Goal: Information Seeking & Learning: Learn about a topic

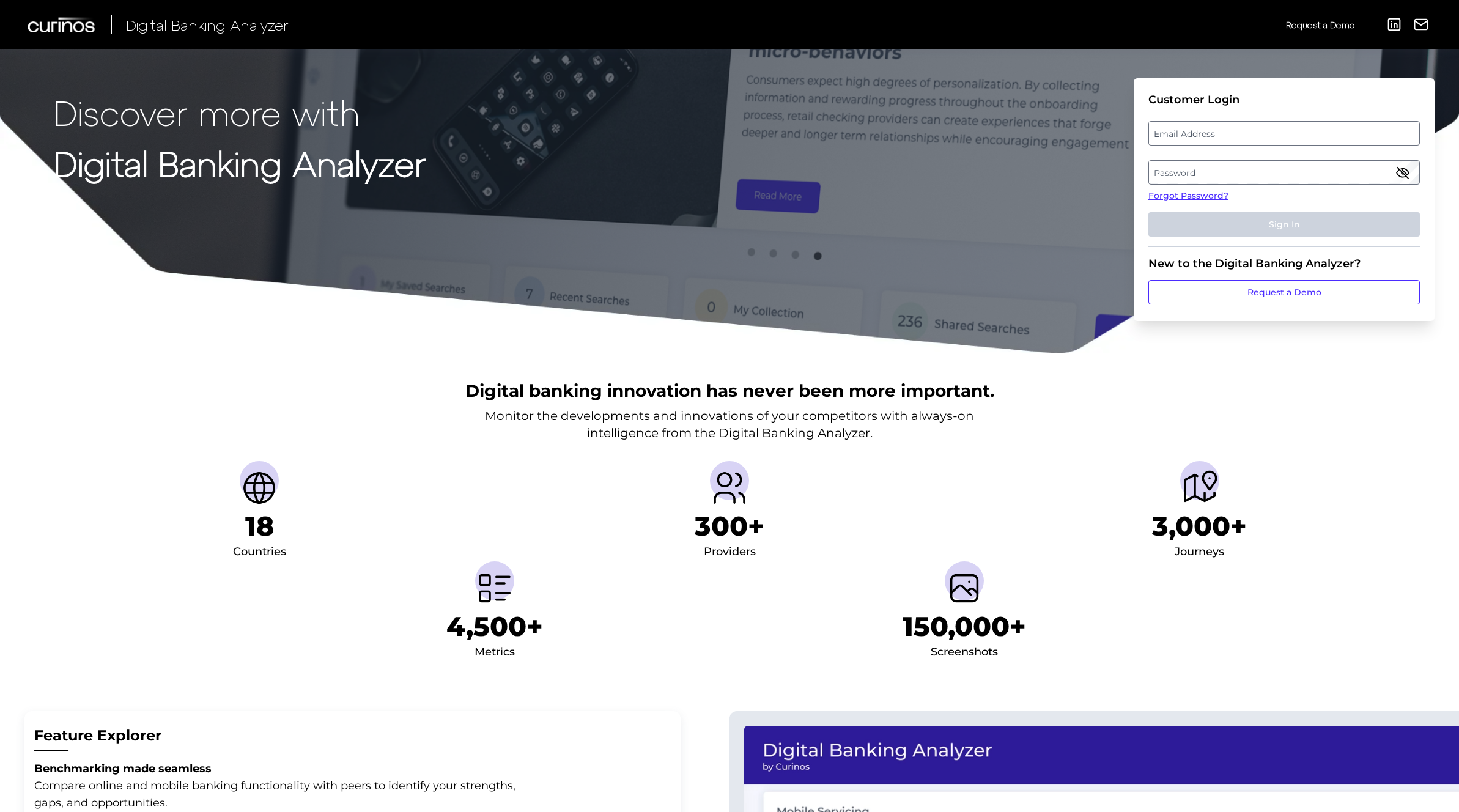
click at [1298, 128] on label "Email Address" at bounding box center [1284, 134] width 269 height 22
click at [1298, 128] on input "email" at bounding box center [1284, 133] width 271 height 24
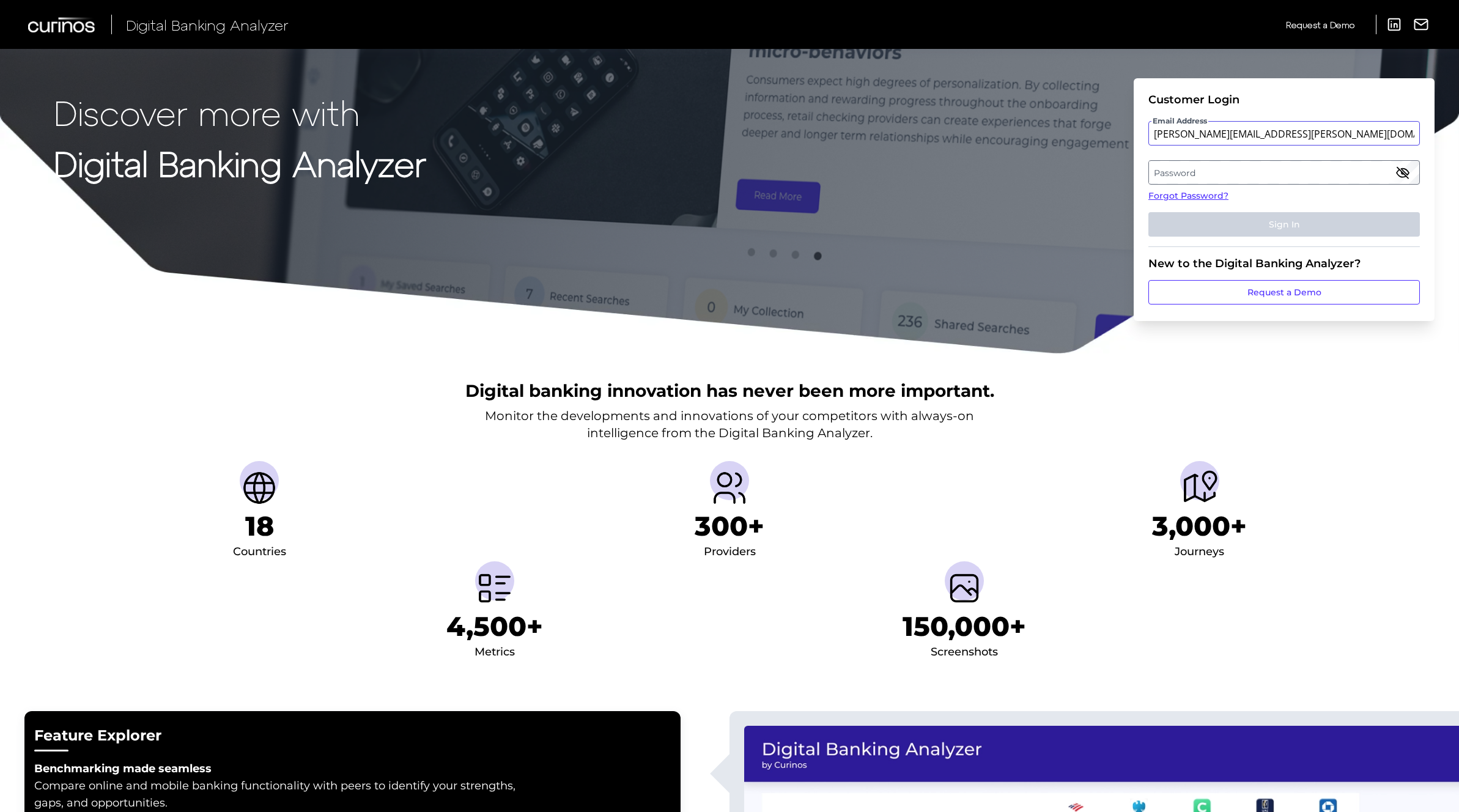
type input "[PERSON_NAME][EMAIL_ADDRESS][PERSON_NAME][DOMAIN_NAME]"
click at [1265, 169] on label "Password" at bounding box center [1284, 173] width 269 height 22
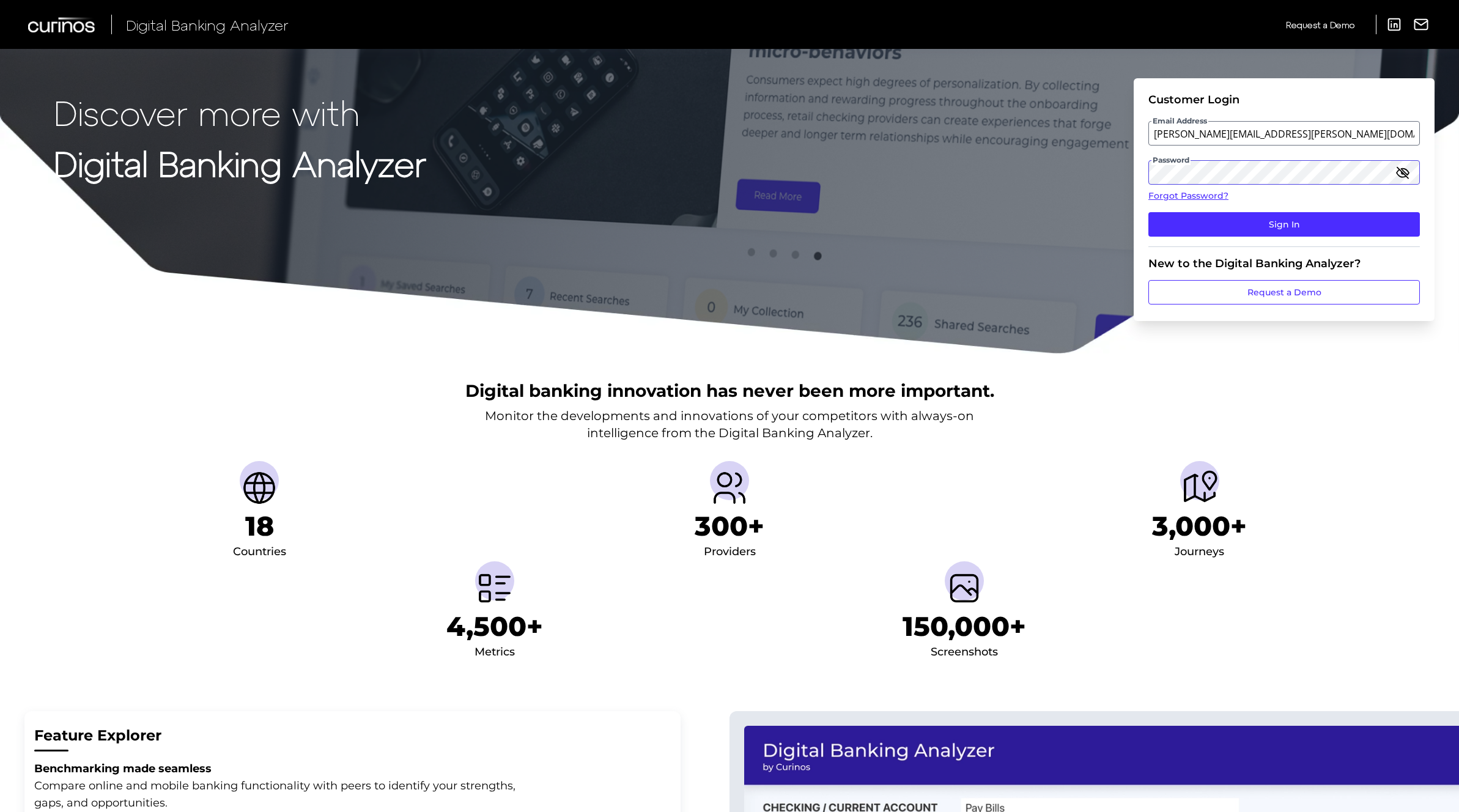
click at [1149, 212] on button "Sign In" at bounding box center [1284, 224] width 271 height 24
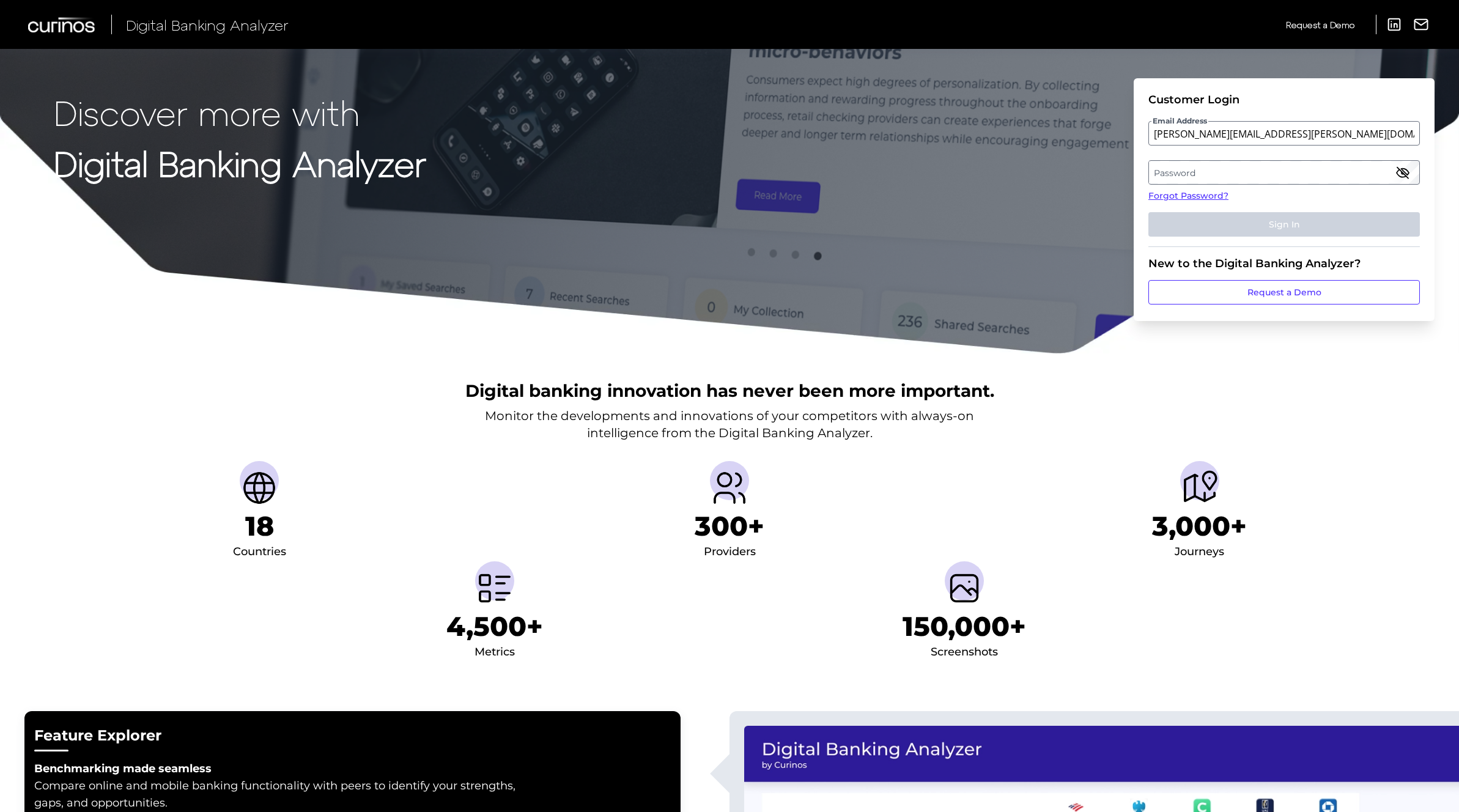
click at [1193, 170] on label "Password" at bounding box center [1284, 173] width 269 height 22
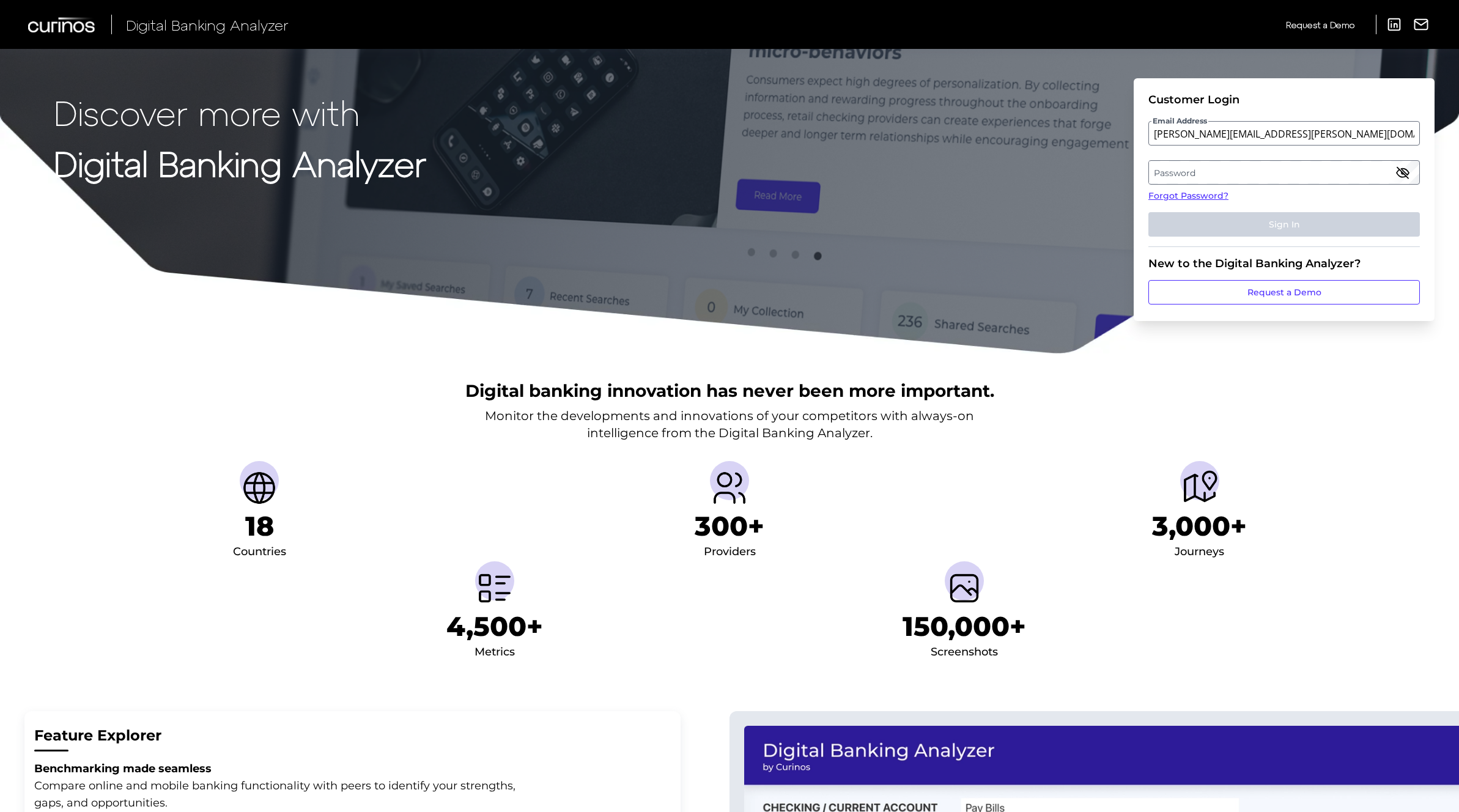
click at [1206, 168] on label "Password" at bounding box center [1284, 173] width 269 height 22
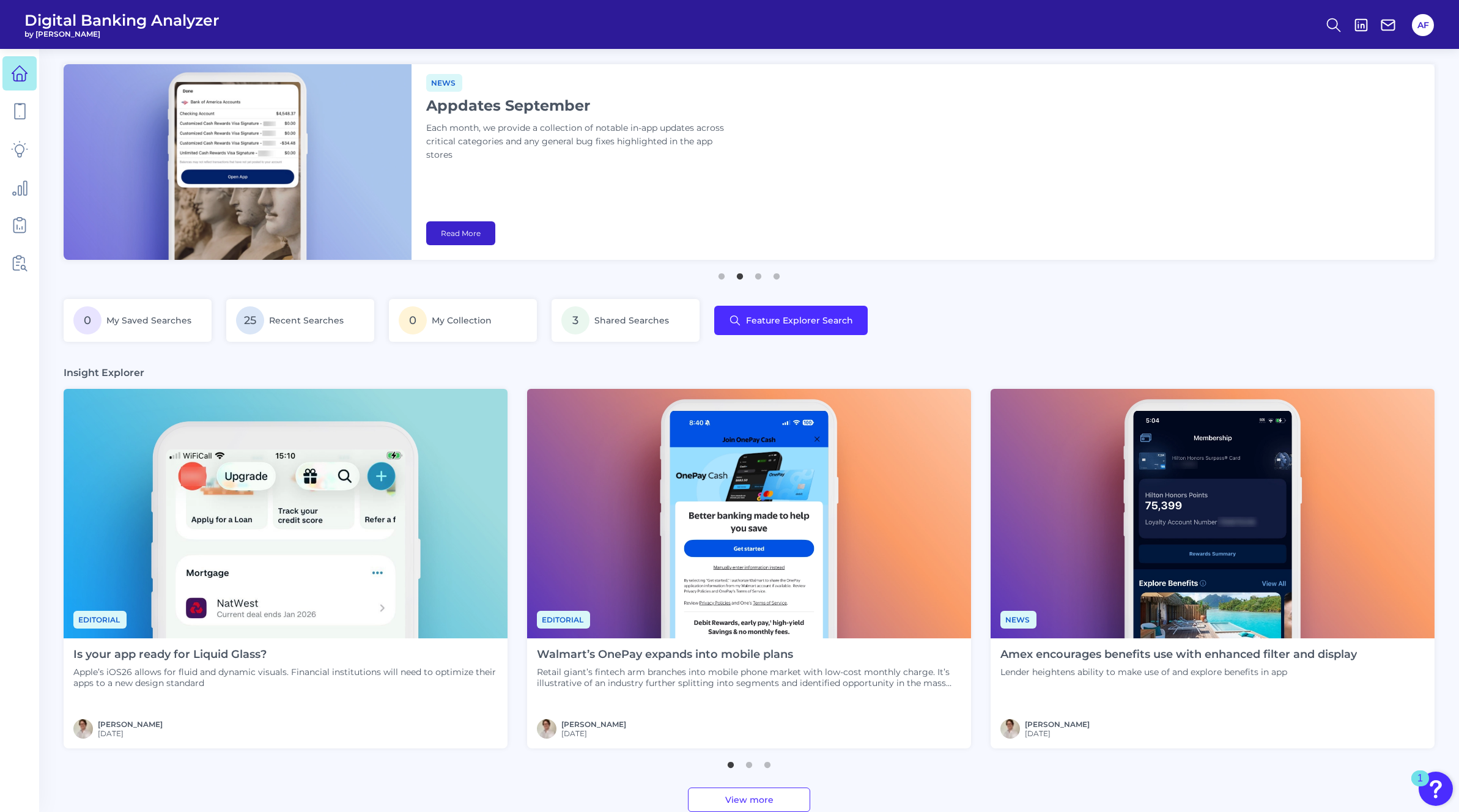
click at [478, 233] on link "Read More" at bounding box center [460, 233] width 69 height 24
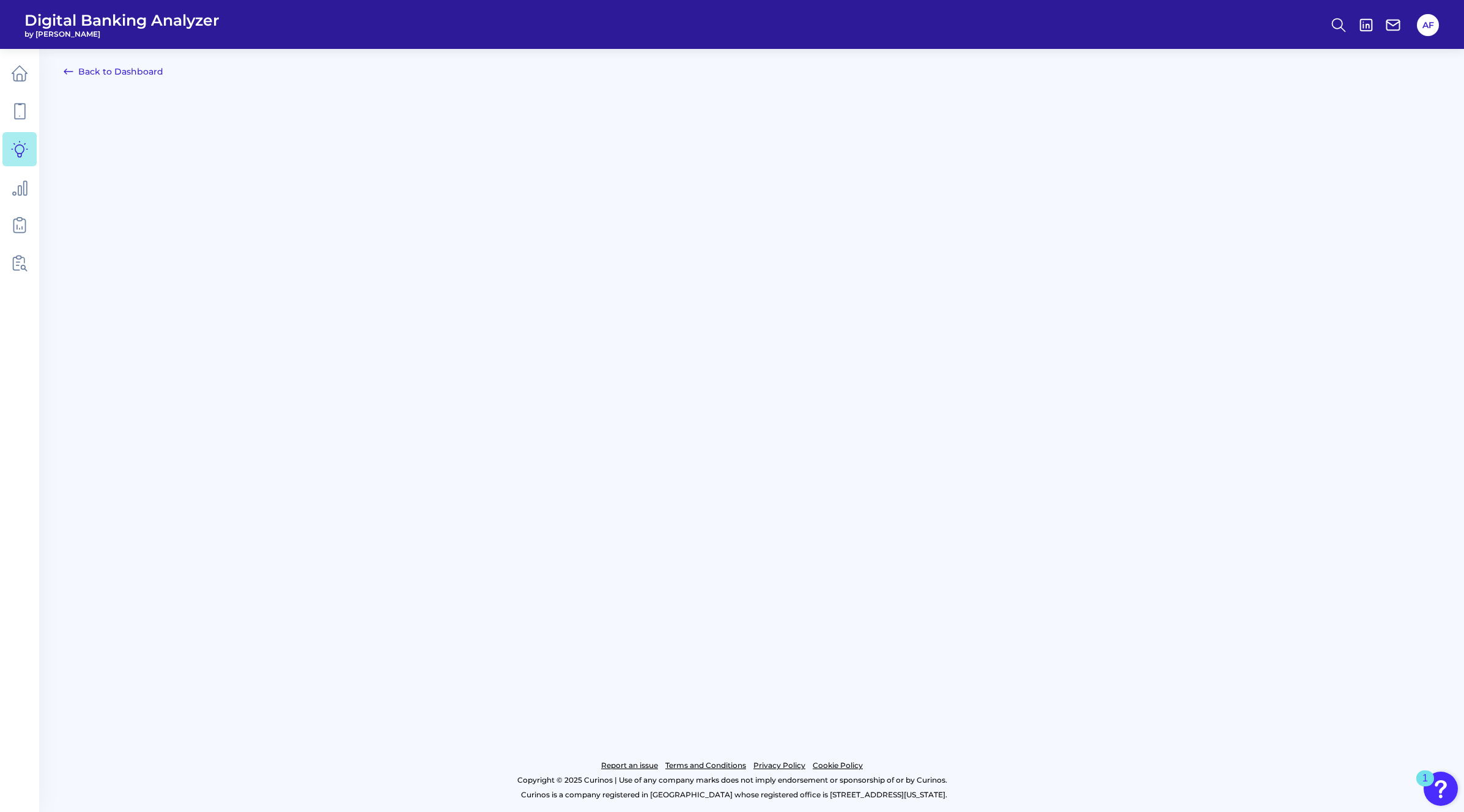
click at [100, 63] on main "Back to Dashboard Report an issue Terms and Conditions Privacy Policy Cookie Po…" at bounding box center [732, 406] width 1464 height 812
click at [97, 68] on link "Back to Dashboard" at bounding box center [113, 71] width 100 height 15
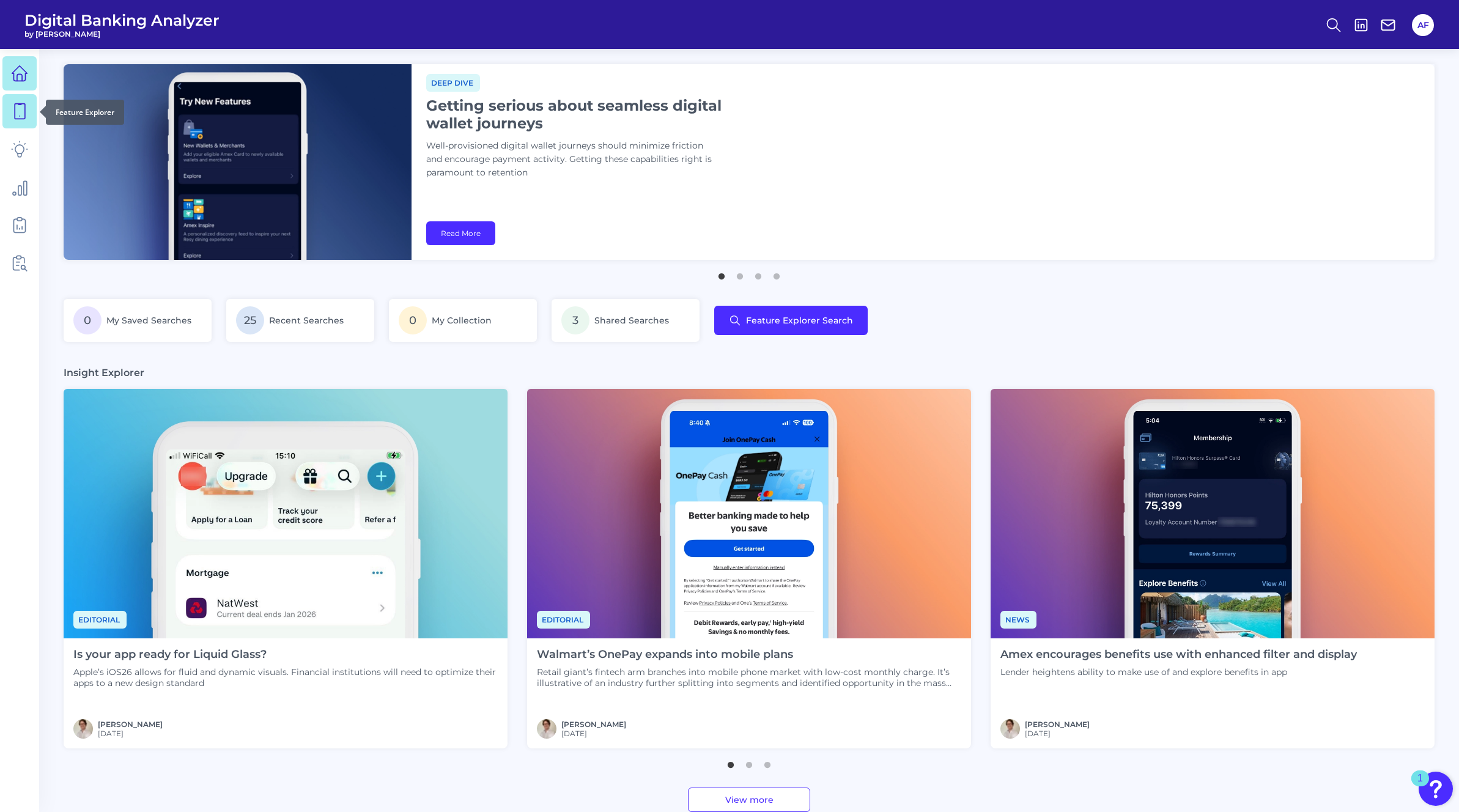
click at [18, 108] on icon at bounding box center [19, 111] width 17 height 17
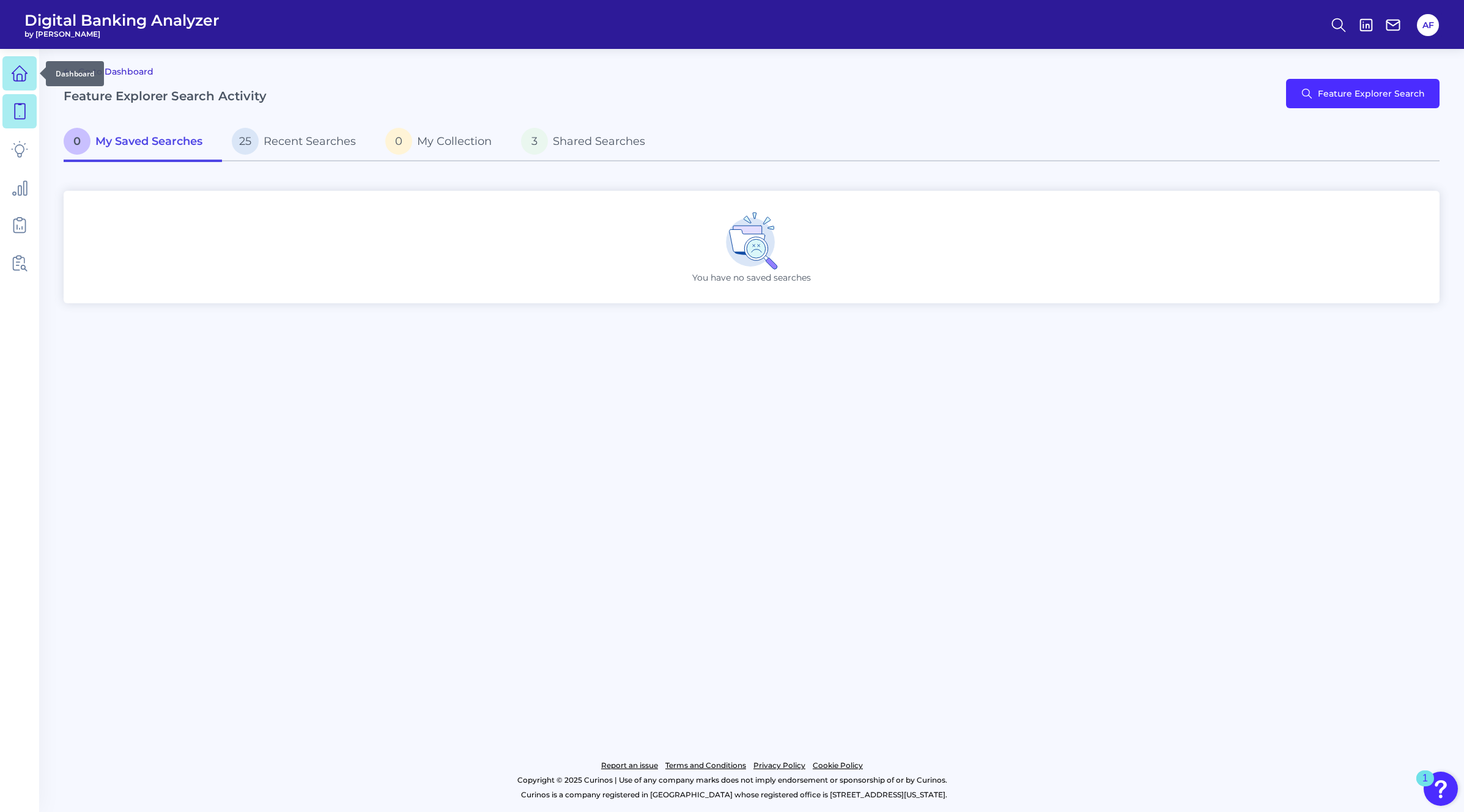
click at [7, 81] on link at bounding box center [19, 73] width 34 height 34
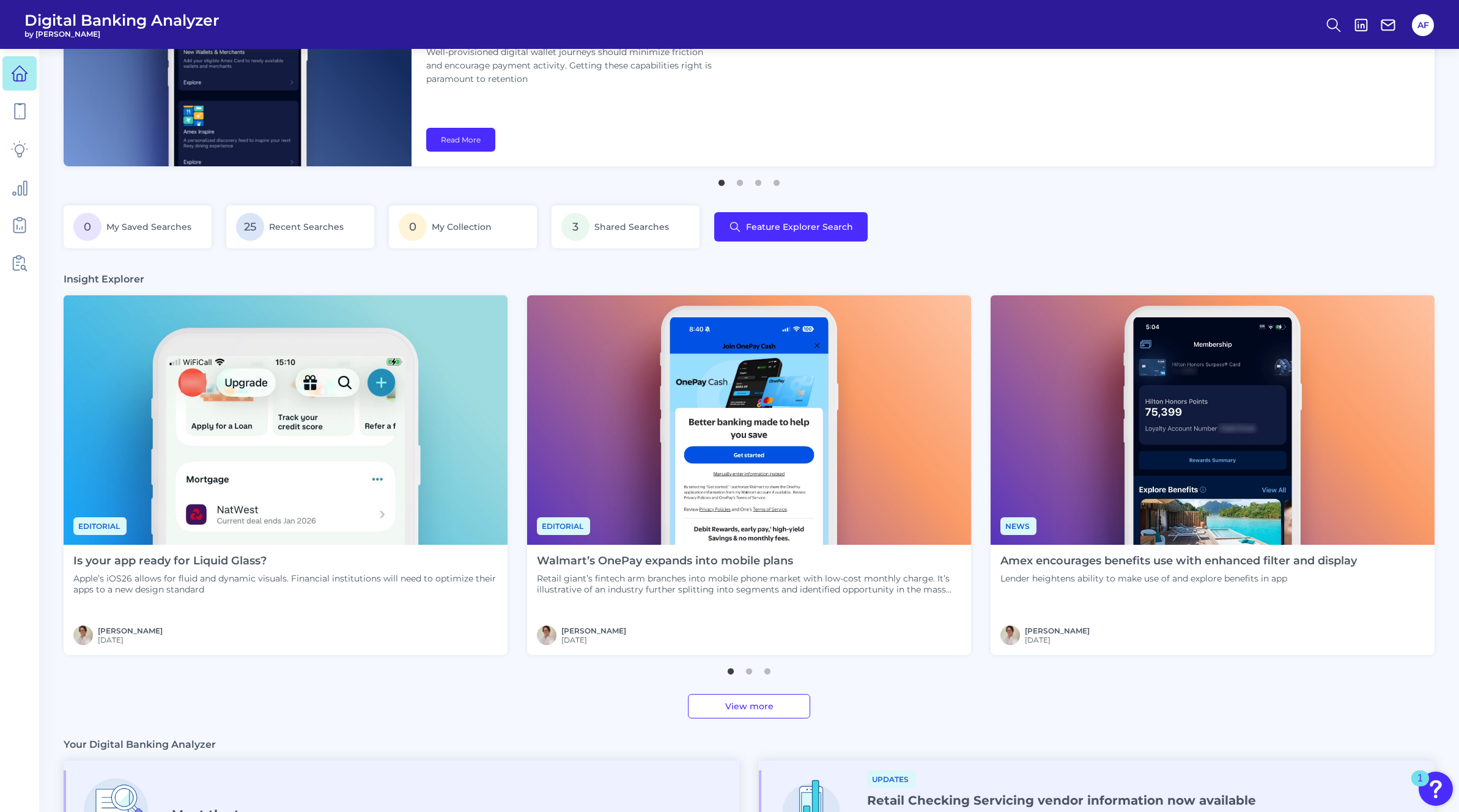
scroll to position [405, 0]
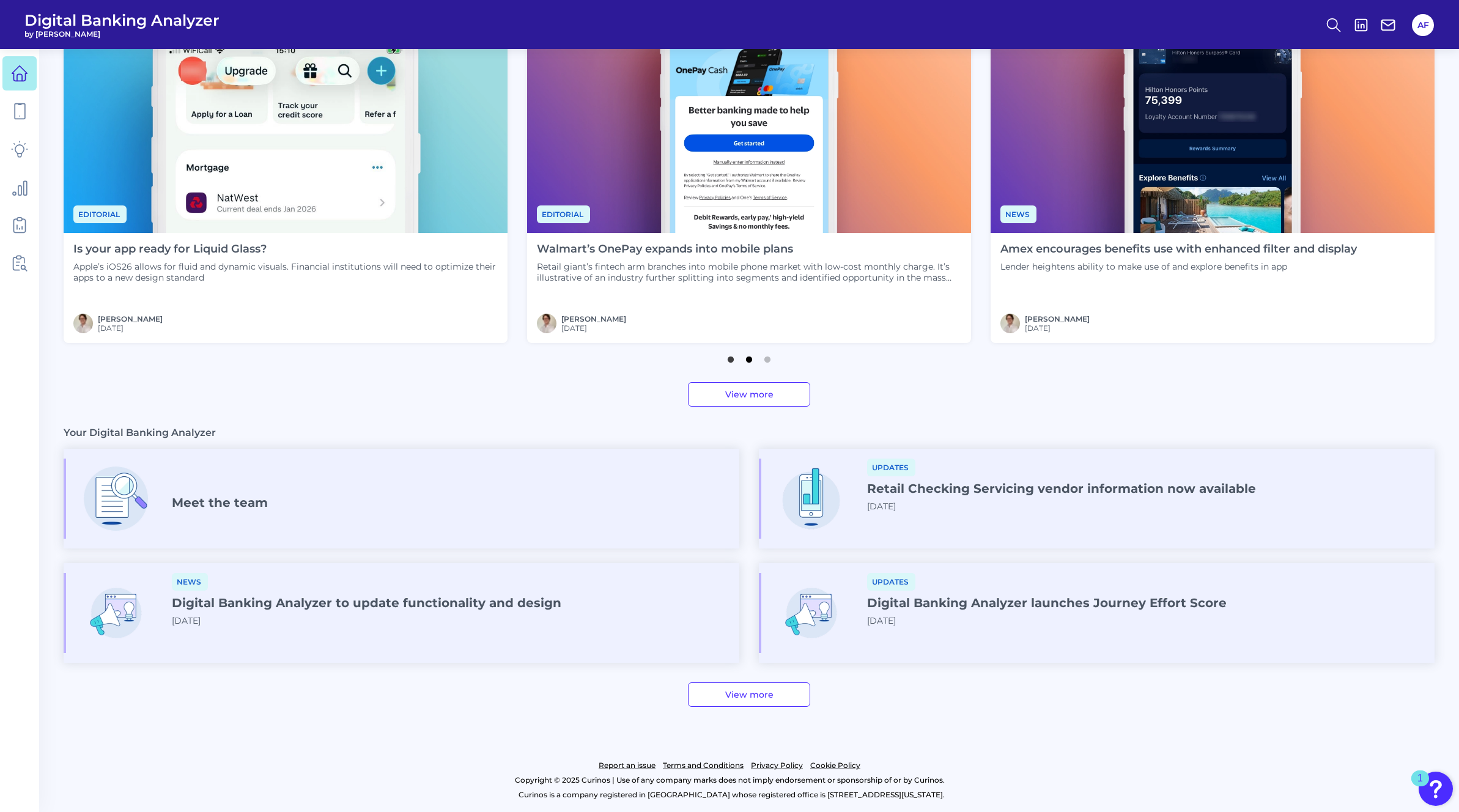
click at [747, 359] on button "2" at bounding box center [749, 356] width 13 height 13
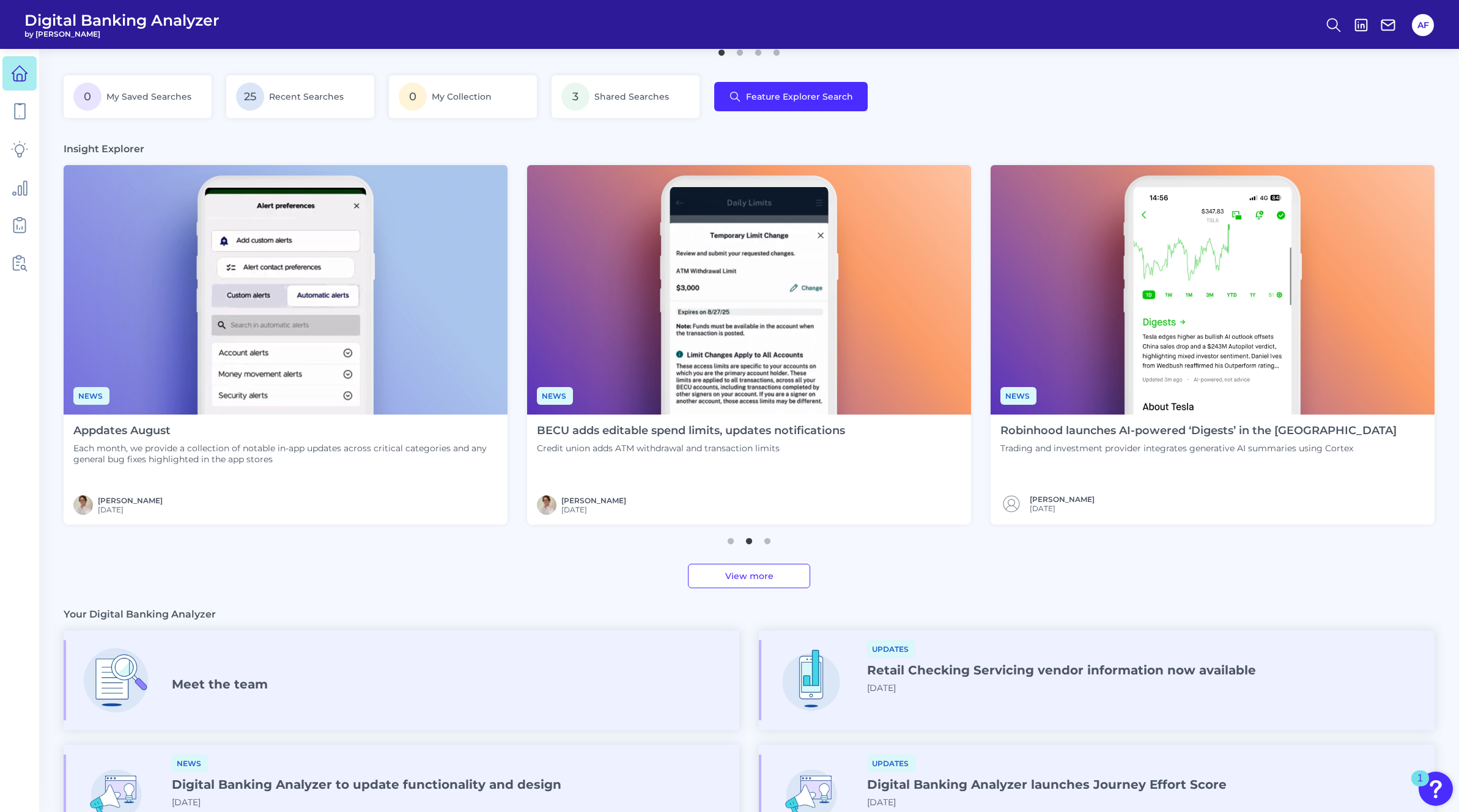
scroll to position [179, 0]
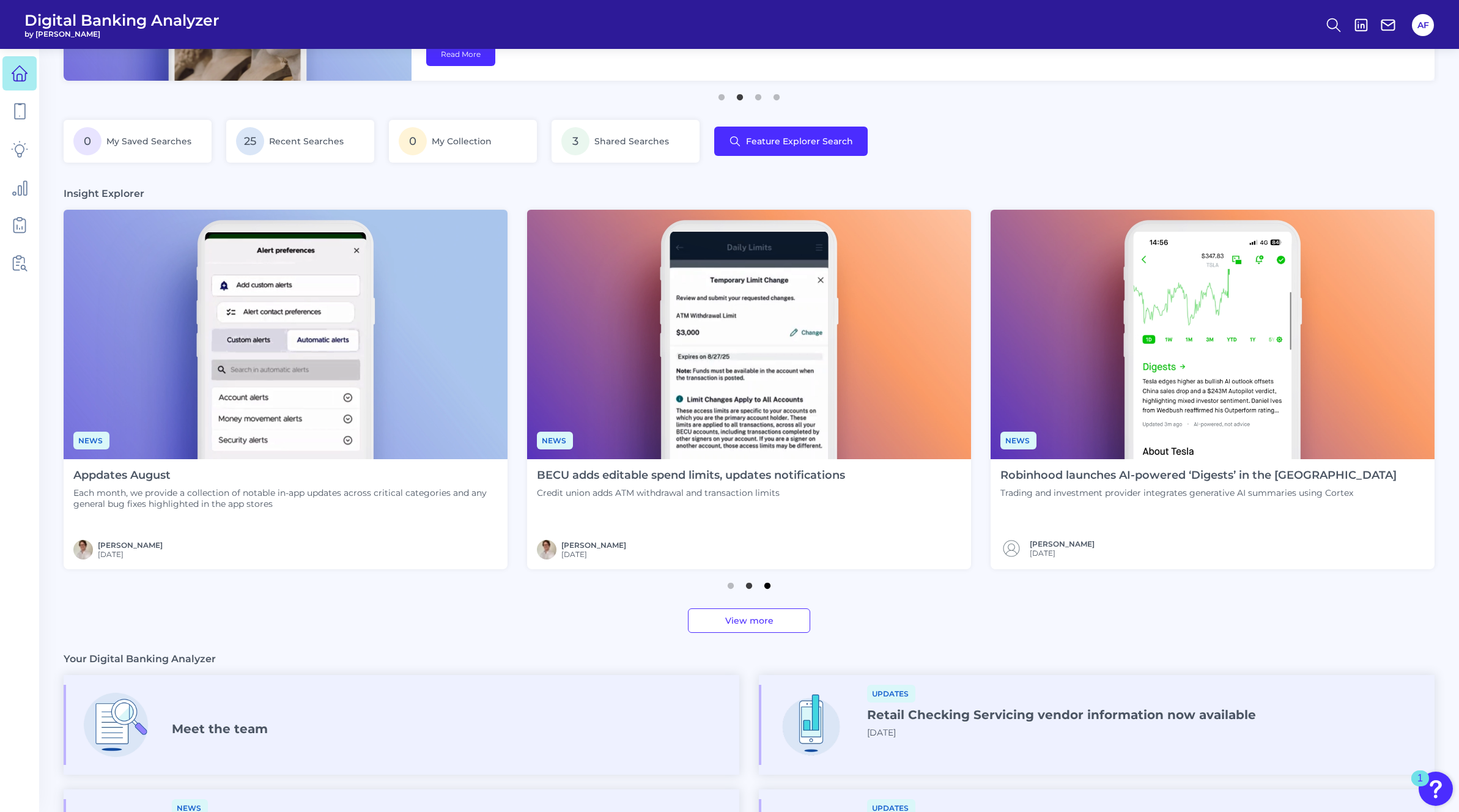
click at [767, 584] on button "3" at bounding box center [768, 582] width 13 height 13
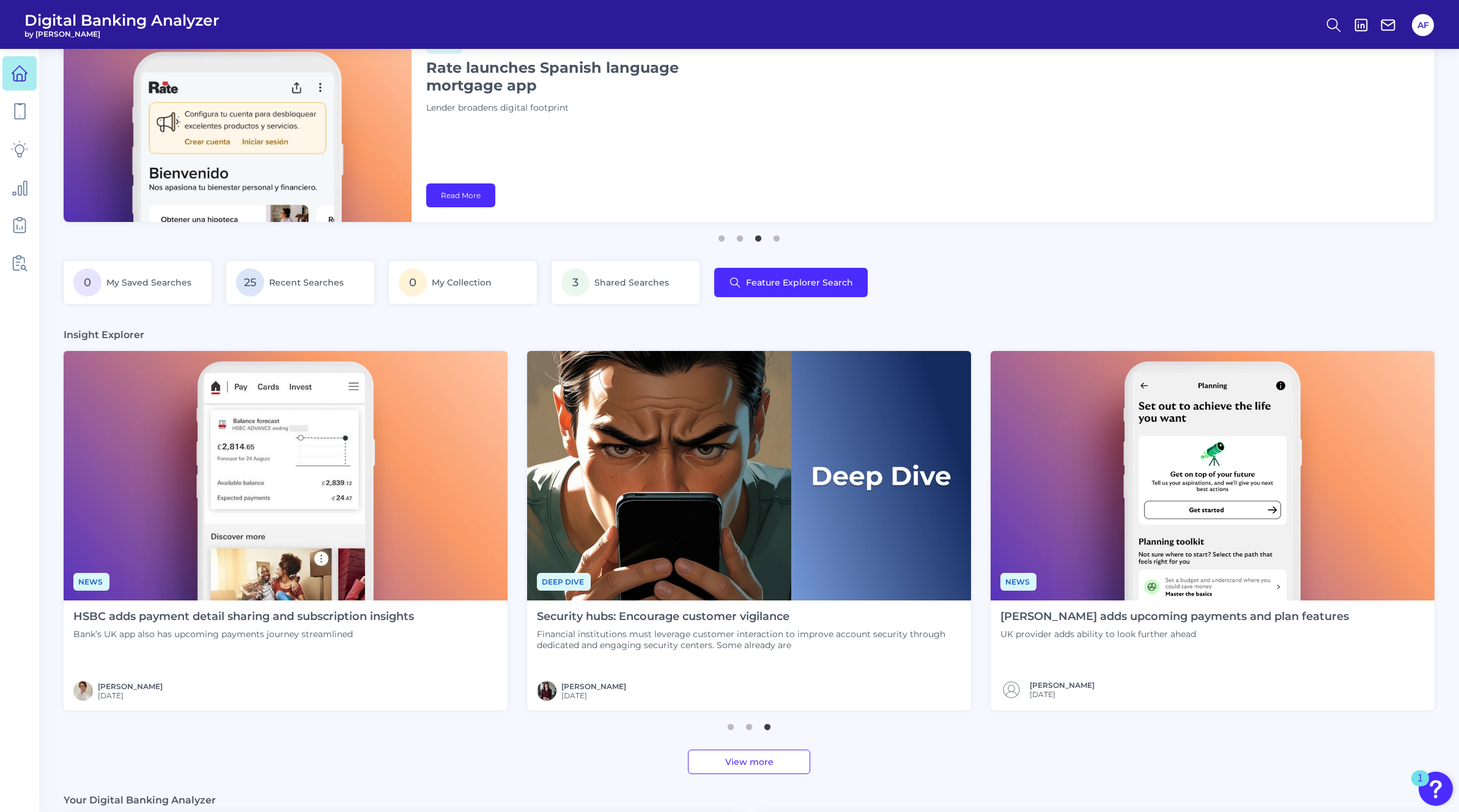
scroll to position [0, 0]
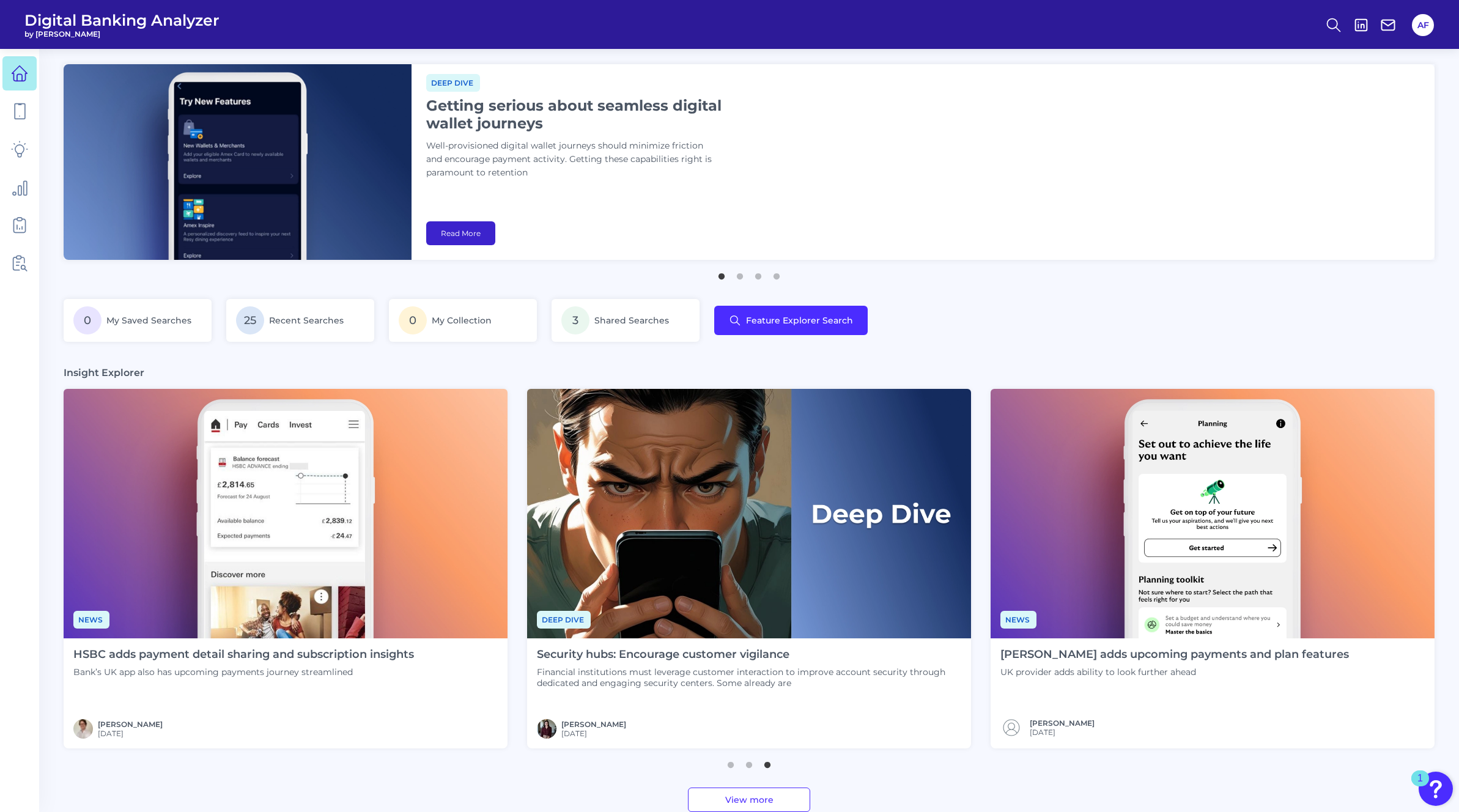
click at [475, 237] on link "Read More" at bounding box center [460, 233] width 69 height 24
